Goal: Information Seeking & Learning: Find specific fact

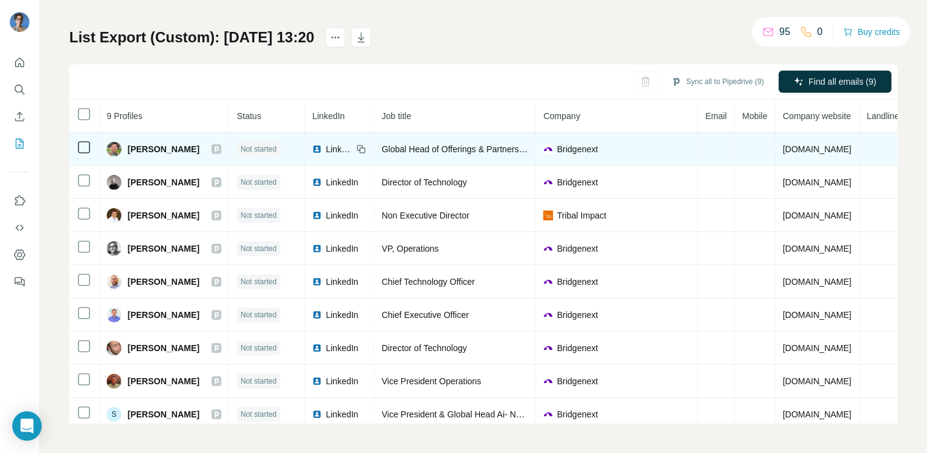
click at [132, 151] on span "Aditya Arora" at bounding box center [164, 149] width 72 height 12
copy div "Aditya Arora"
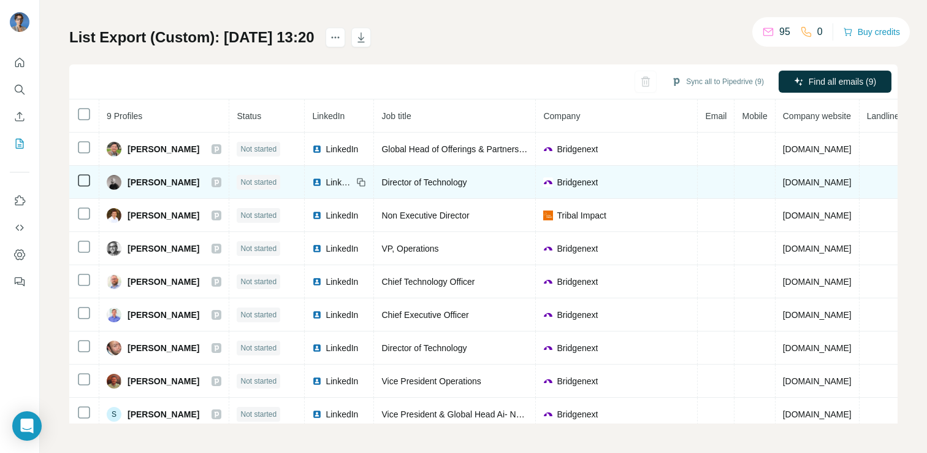
click at [158, 182] on span "Andrew P." at bounding box center [164, 182] width 72 height 12
copy div "Andrew P."
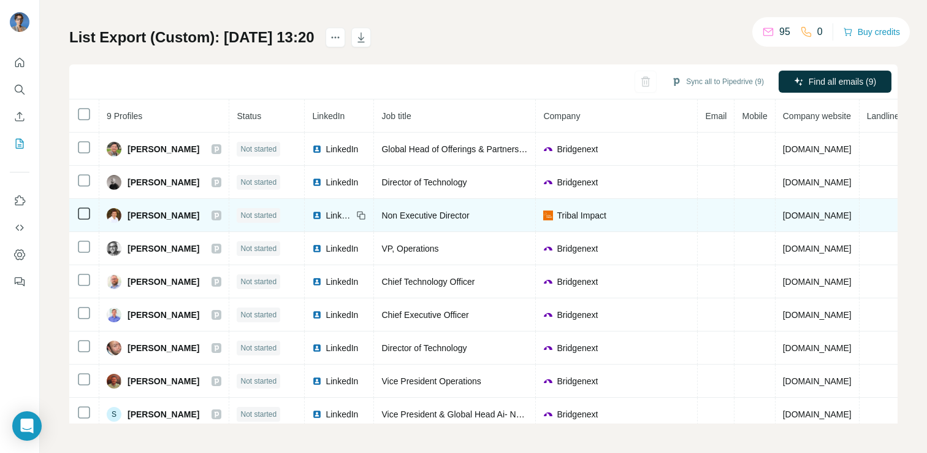
click at [143, 215] on span "Andy Norman" at bounding box center [164, 215] width 72 height 12
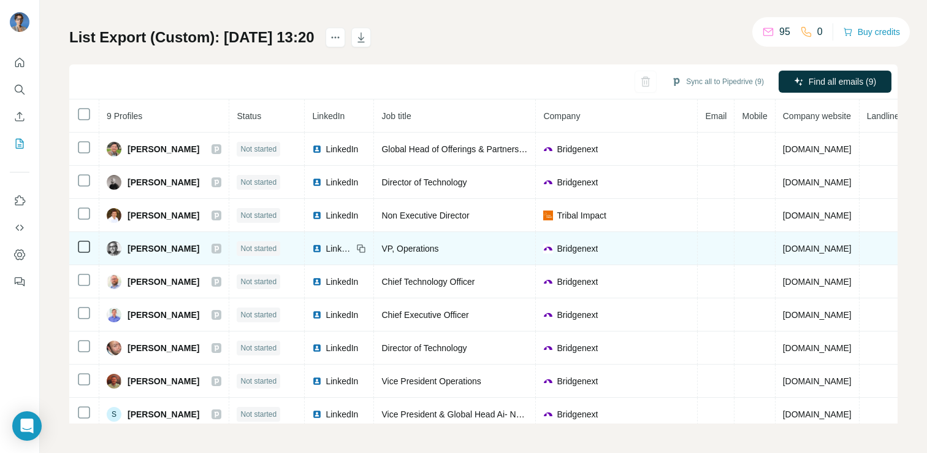
click at [134, 250] on span "Andy Solomon" at bounding box center [164, 248] width 72 height 12
copy div "Andy Solomon"
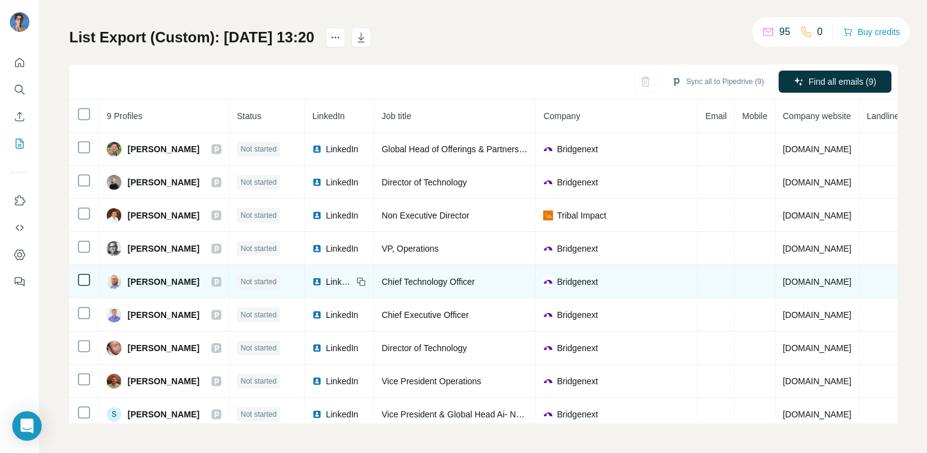
click at [145, 279] on span "Dominick Profico" at bounding box center [164, 281] width 72 height 12
copy div "Dominick Profico"
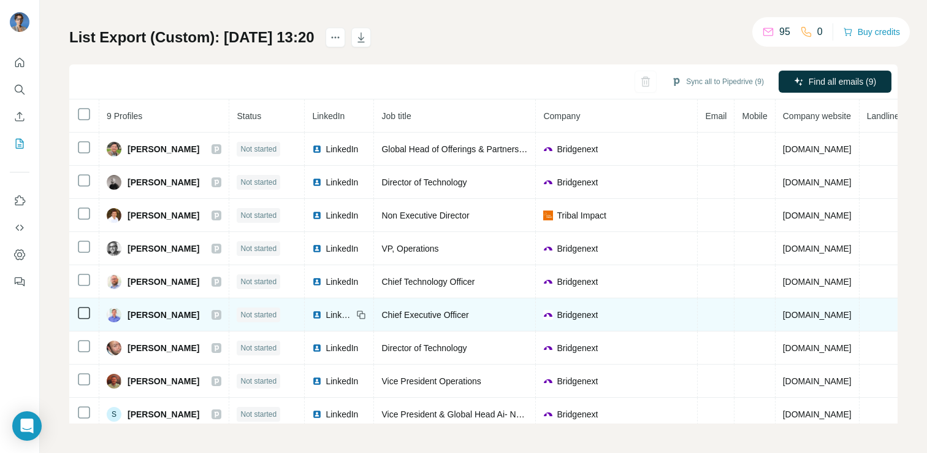
click at [151, 313] on span "John Castleman" at bounding box center [164, 315] width 72 height 12
copy div "John Castleman"
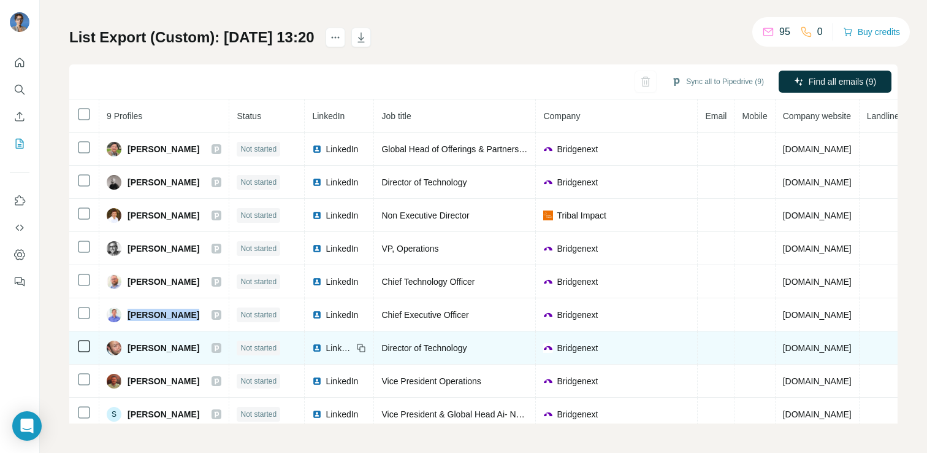
scroll to position [7, 0]
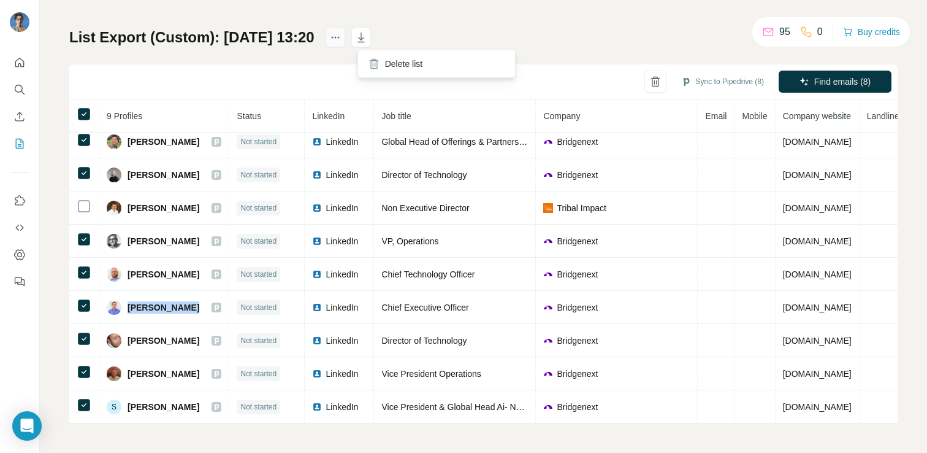
click at [342, 38] on icon "actions" at bounding box center [335, 37] width 12 height 12
click at [520, 26] on div "My lists / List Export (Custom): 19/09/2025 13:20 95 0 Buy credits List Export …" at bounding box center [483, 195] width 829 height 456
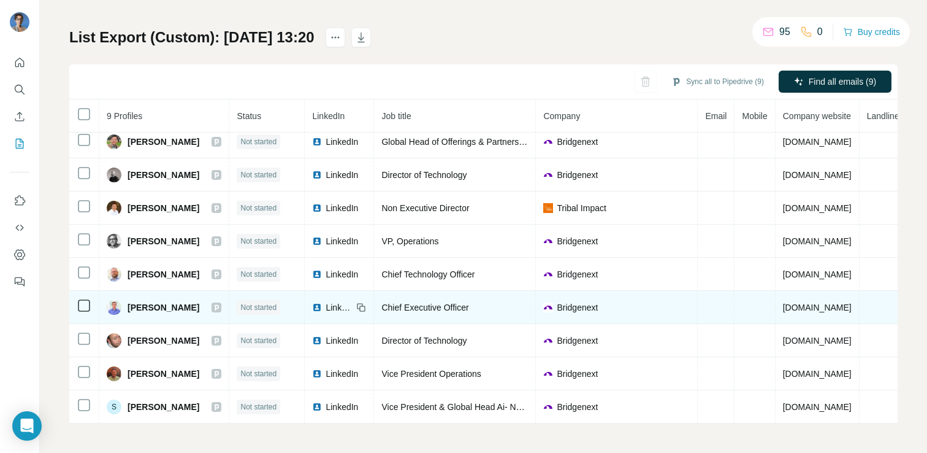
click at [142, 312] on span "John Castleman" at bounding box center [164, 307] width 72 height 12
click at [147, 302] on span "John Castleman" at bounding box center [164, 307] width 72 height 12
copy div "John Castleman"
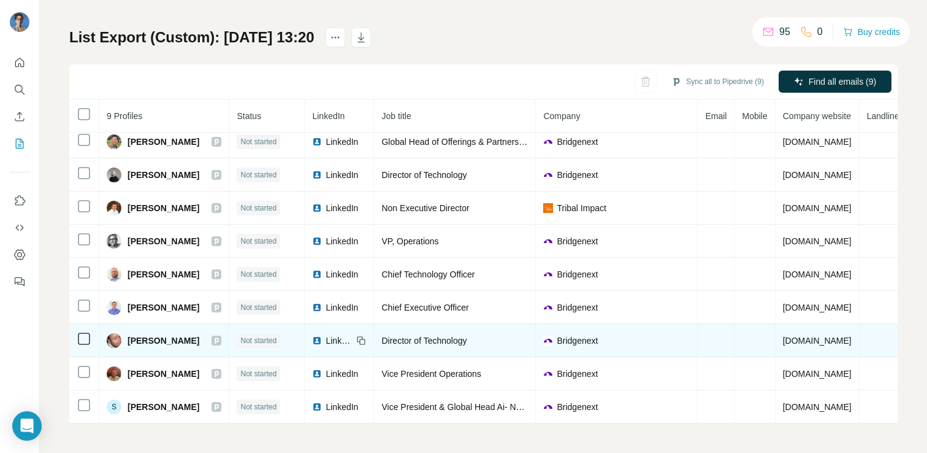
click at [139, 343] on span "Mark P." at bounding box center [164, 340] width 72 height 12
copy div "Mark P."
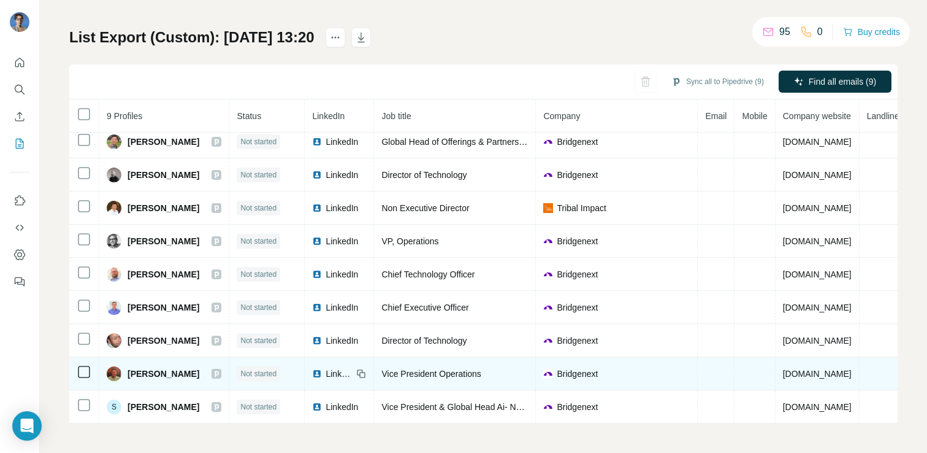
click at [146, 370] on span "Michael Marino" at bounding box center [164, 373] width 72 height 12
copy div "Michael Marino"
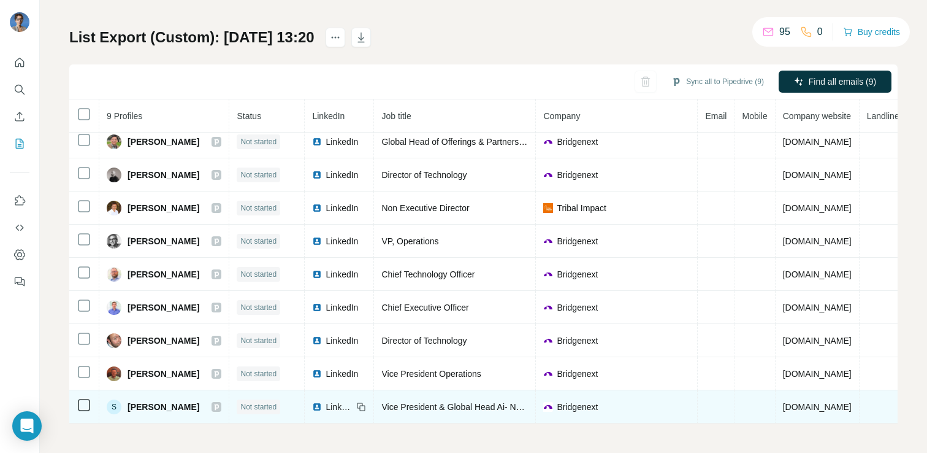
click at [144, 403] on span "Shiva M." at bounding box center [164, 407] width 72 height 12
copy div "Shiva M."
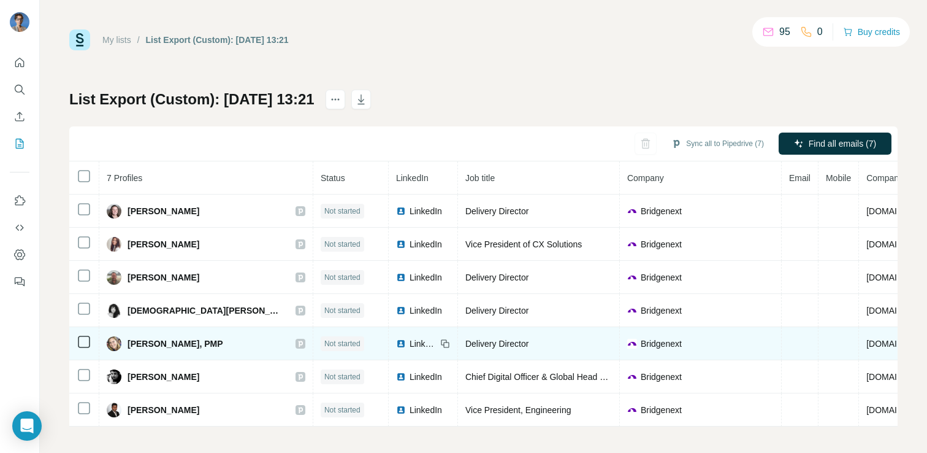
scroll to position [3, 0]
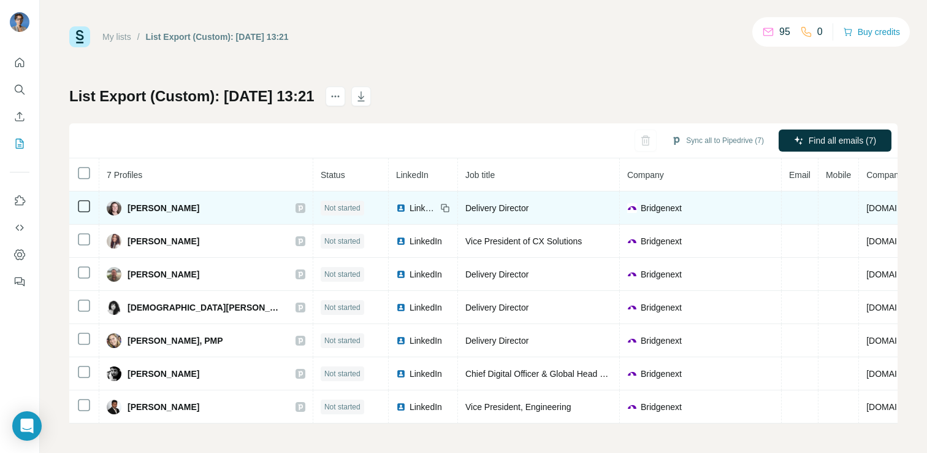
click at [158, 210] on span "Ashley McKenna" at bounding box center [164, 208] width 72 height 12
copy div "Ashley McKenna"
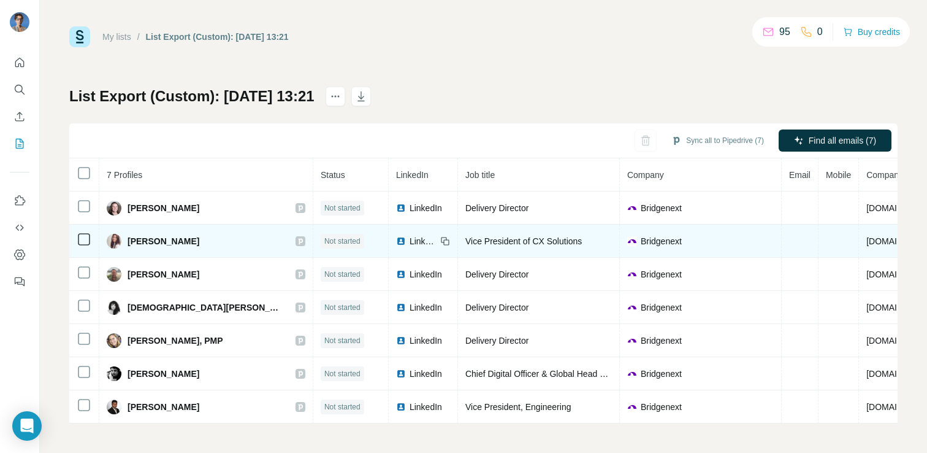
click at [148, 240] on span "Britt Mills" at bounding box center [164, 241] width 72 height 12
copy div "Britt Mills"
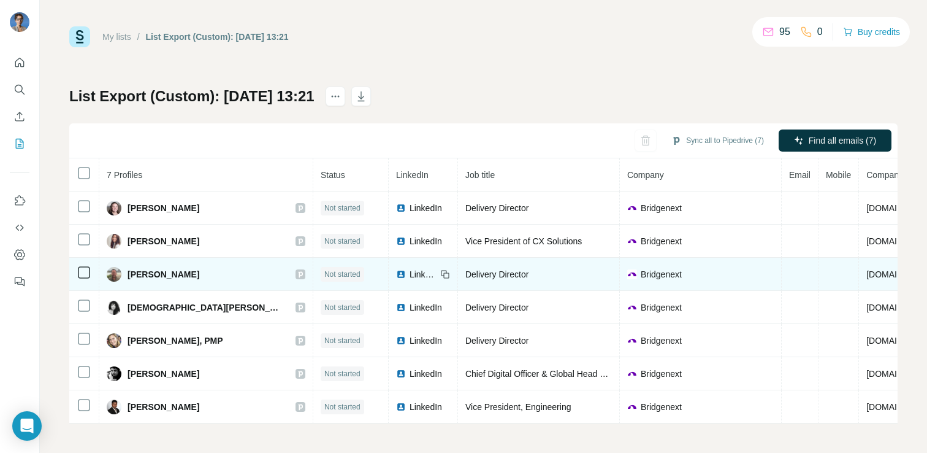
click at [152, 272] on span "Jorge Buzzi" at bounding box center [164, 274] width 72 height 12
copy div "Jorge Buzzi"
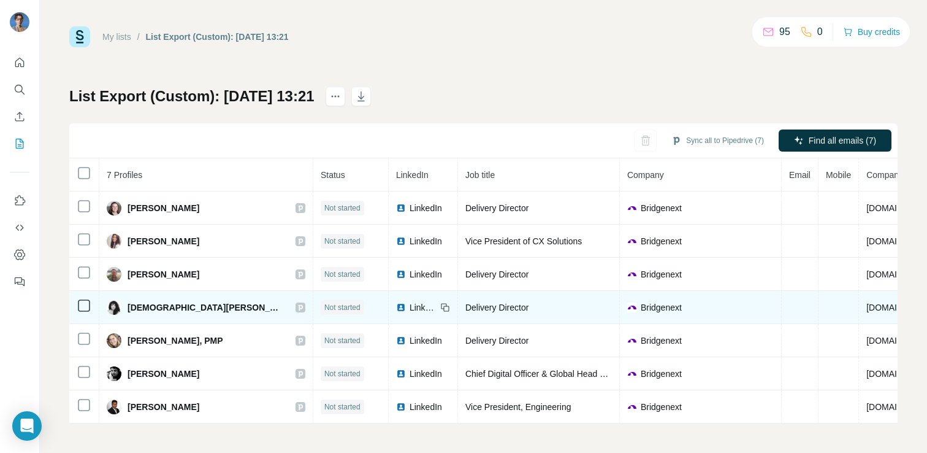
click at [146, 309] on span "Kristen Sienko-Brown" at bounding box center [206, 307] width 156 height 12
copy div "Kristen Sienko-Brown"
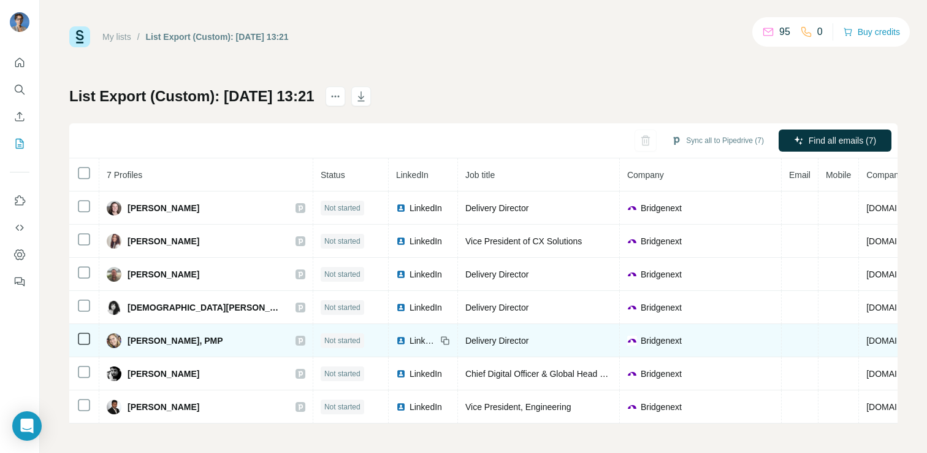
click at [157, 338] on span "Nicole Eagon, PMP" at bounding box center [176, 340] width 96 height 12
copy div "Nicole Eagon, PMP"
click at [299, 337] on icon at bounding box center [301, 340] width 4 height 6
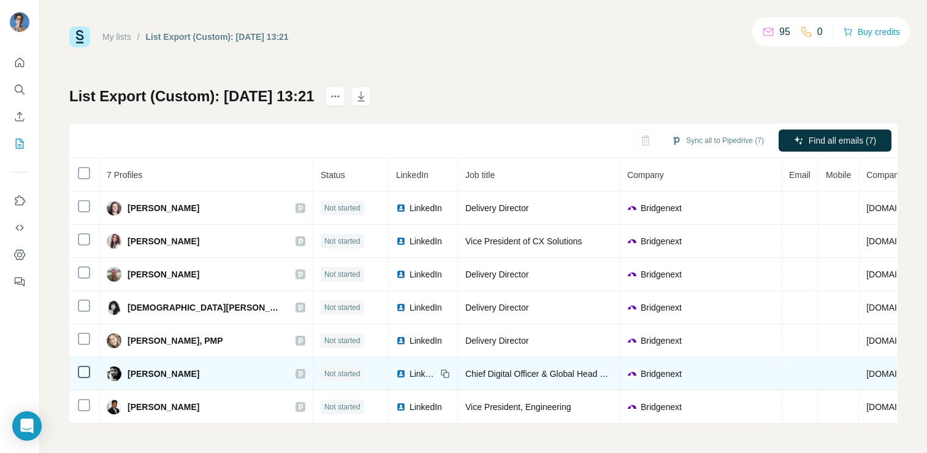
click at [154, 372] on span "Paul McClay" at bounding box center [164, 373] width 72 height 12
copy div "Paul McClay"
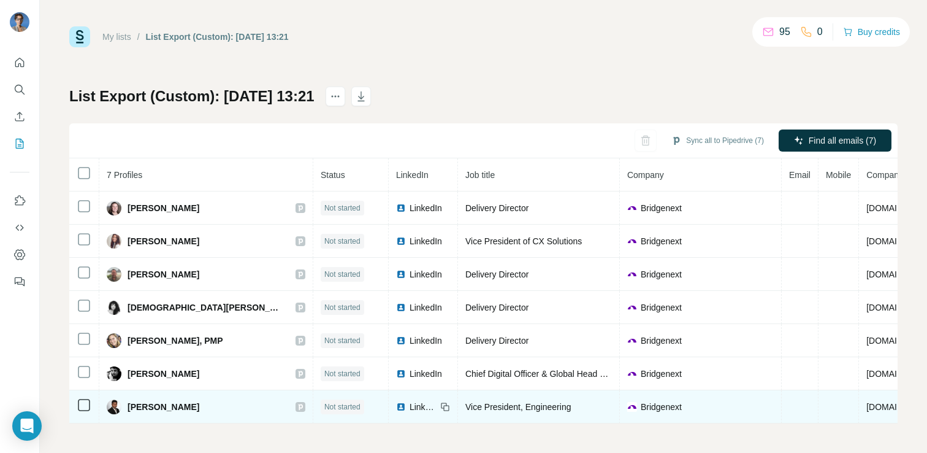
click at [151, 408] on span "Piyush Shah" at bounding box center [164, 407] width 72 height 12
copy div "Piyush Shah"
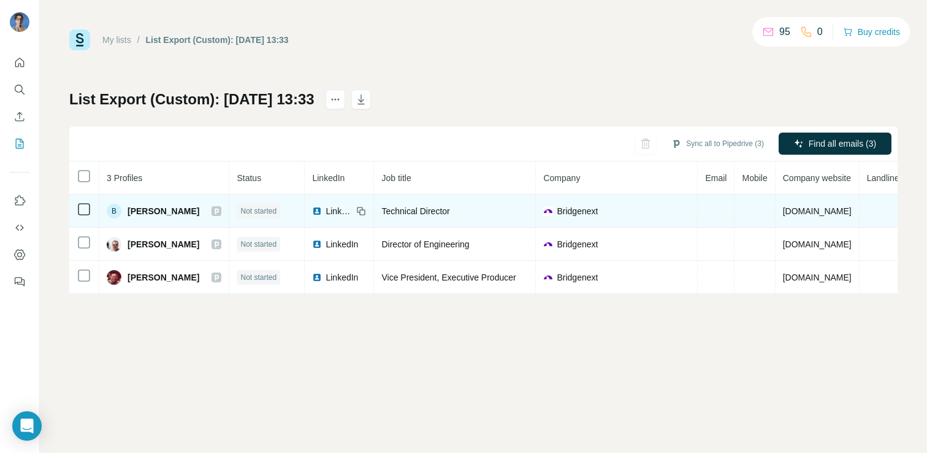
click at [141, 211] on span "[PERSON_NAME]" at bounding box center [164, 211] width 72 height 12
click at [141, 211] on span "Brad D." at bounding box center [164, 211] width 72 height 12
copy div "Brad D."
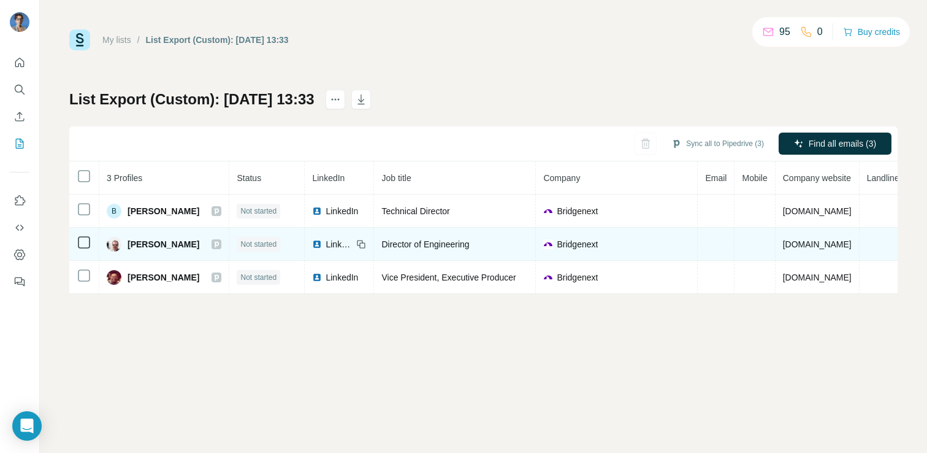
click at [142, 242] on span "Gregory Lund" at bounding box center [164, 244] width 72 height 12
copy div "Gregory Lund"
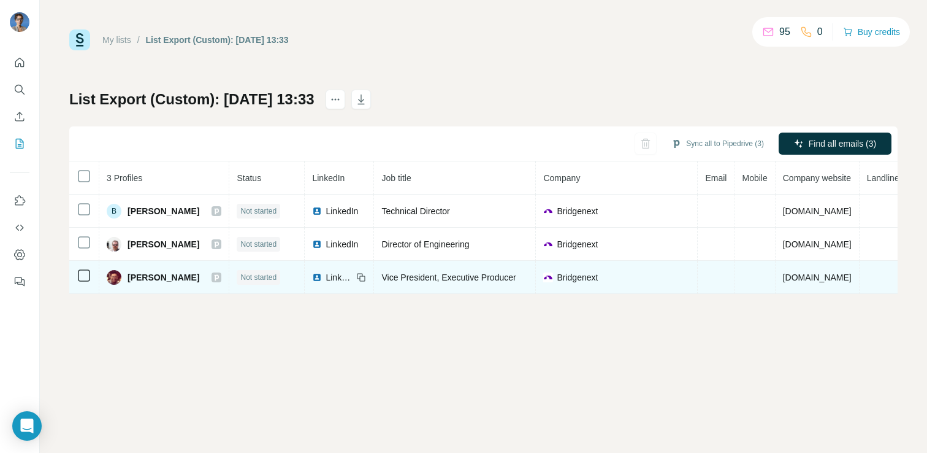
click at [136, 275] on span "Steven Morales" at bounding box center [164, 277] width 72 height 12
copy div "Steven Morales"
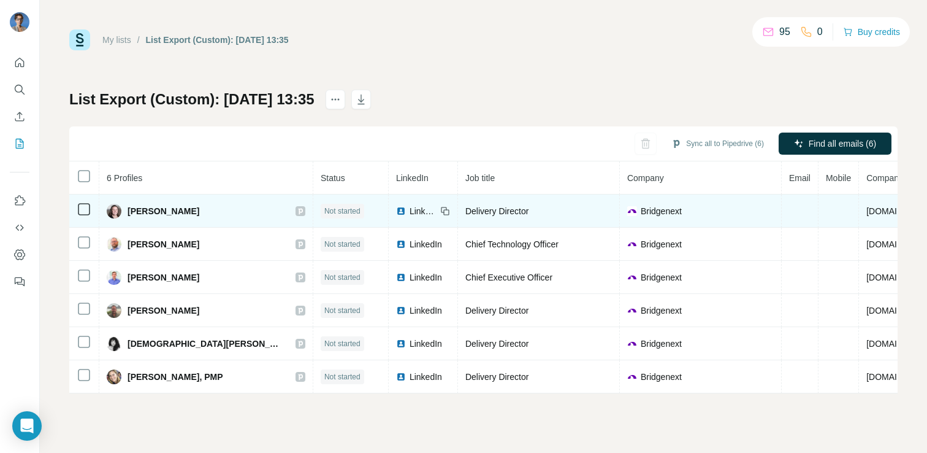
click at [171, 214] on span "[PERSON_NAME]" at bounding box center [164, 211] width 72 height 12
click at [171, 214] on span "Ashley McKenna" at bounding box center [164, 211] width 72 height 12
copy div "Ashley McKenna"
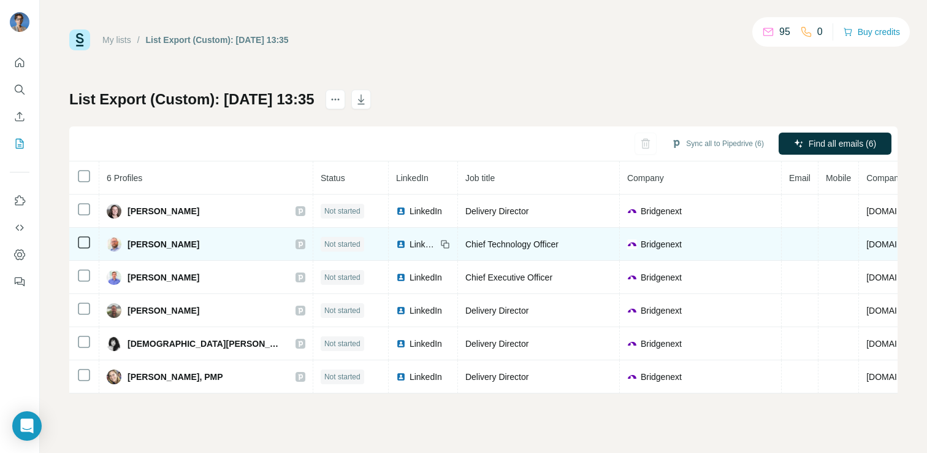
click at [165, 242] on span "Dominick Profico" at bounding box center [164, 244] width 72 height 12
copy div "Dominick Profico"
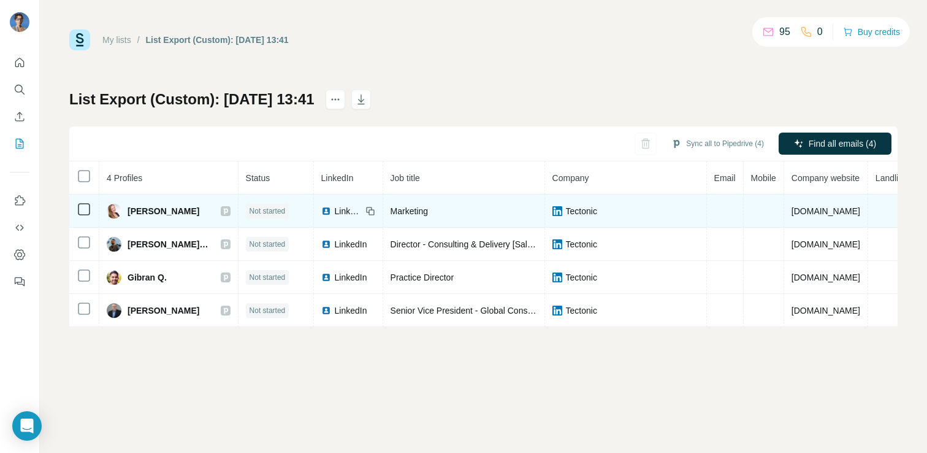
click at [152, 210] on span "[PERSON_NAME]" at bounding box center [164, 211] width 72 height 12
copy div "[PERSON_NAME]"
